Goal: Navigation & Orientation: Find specific page/section

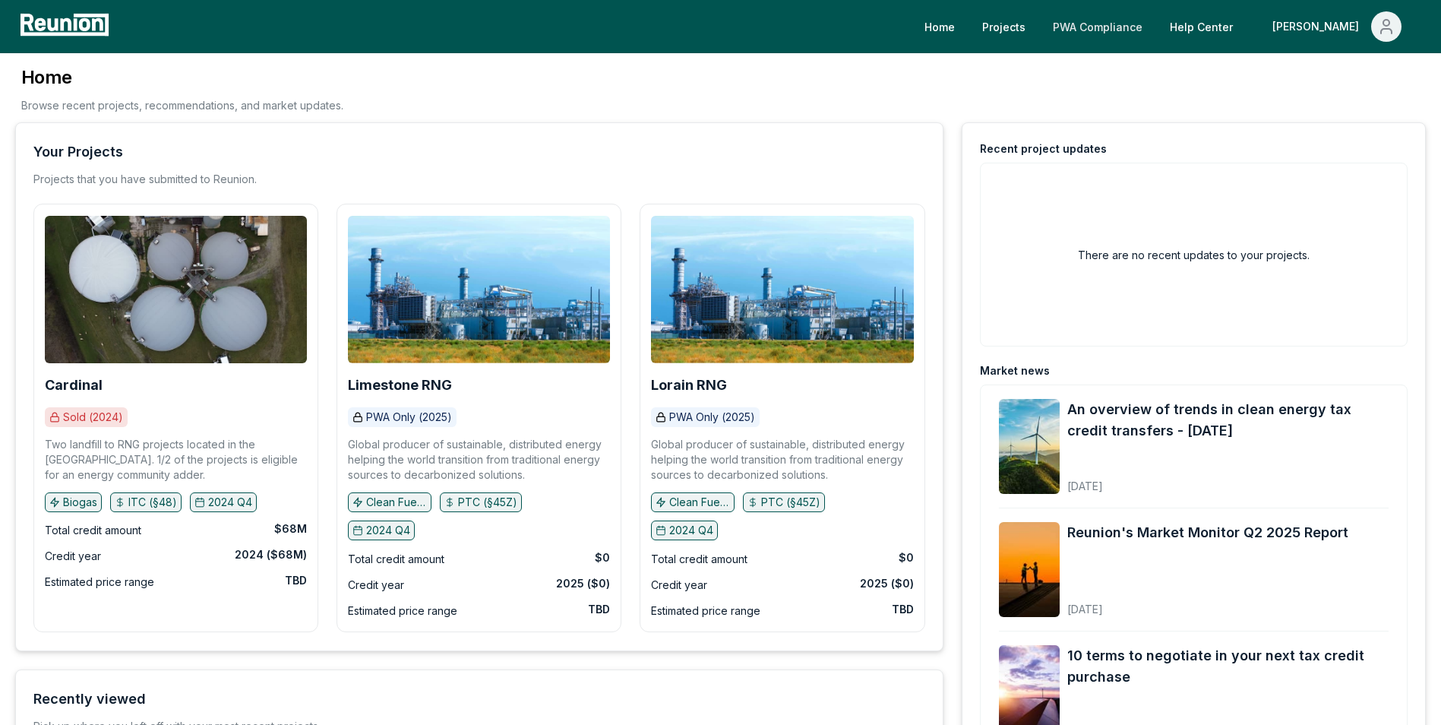
click at [1155, 27] on link "PWA Compliance" at bounding box center [1098, 26] width 114 height 30
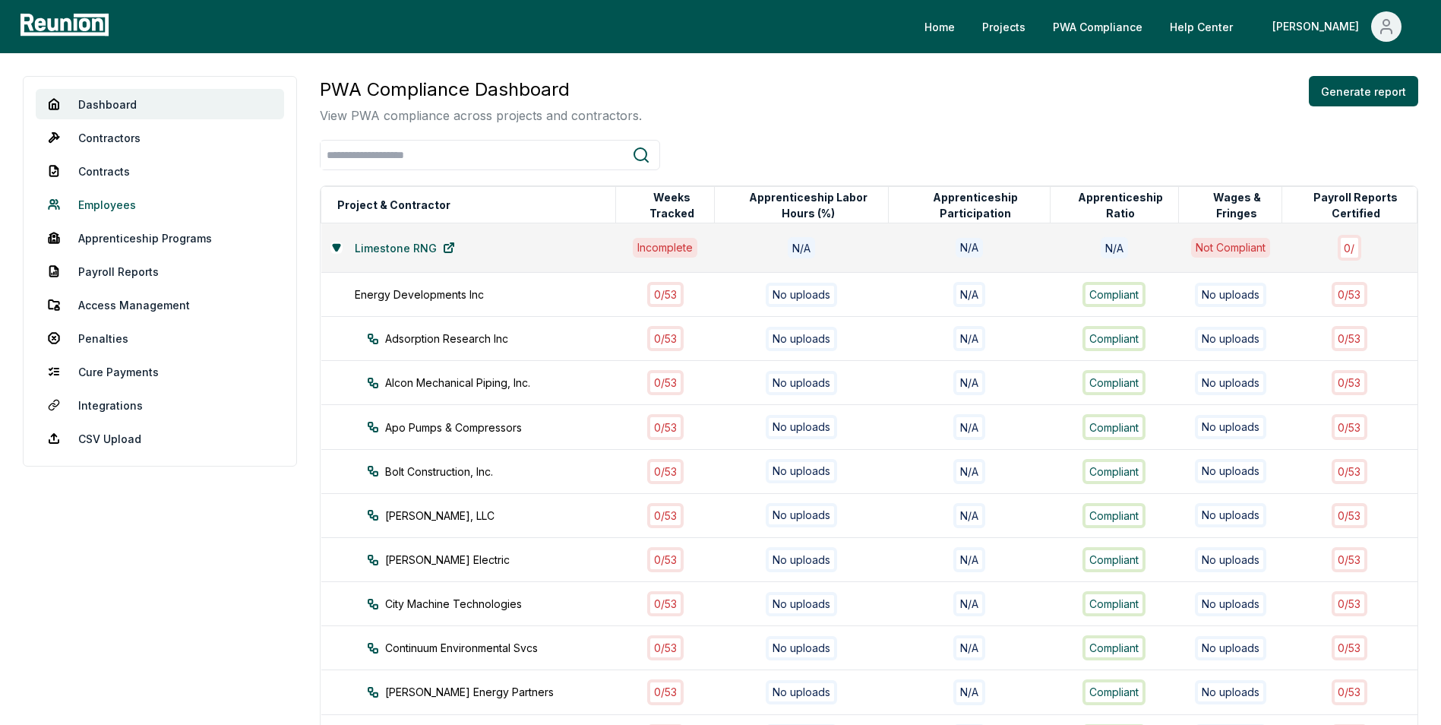
click at [109, 201] on link "Employees" at bounding box center [160, 204] width 248 height 30
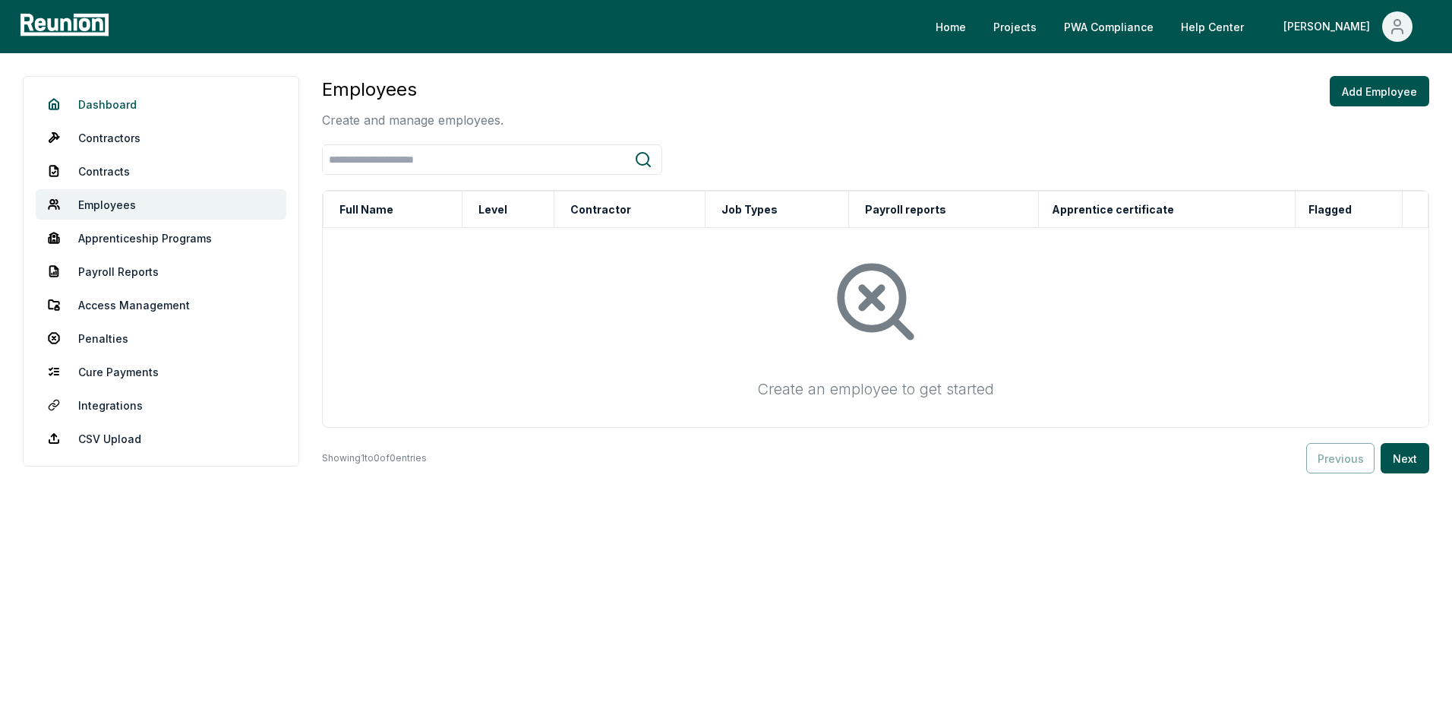
click at [115, 104] on link "Dashboard" at bounding box center [161, 104] width 251 height 30
